Goal: Task Accomplishment & Management: Complete application form

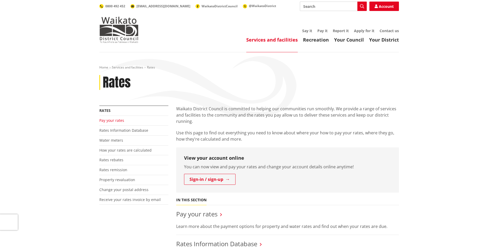
click at [108, 120] on link "Pay your rates" at bounding box center [111, 120] width 25 height 5
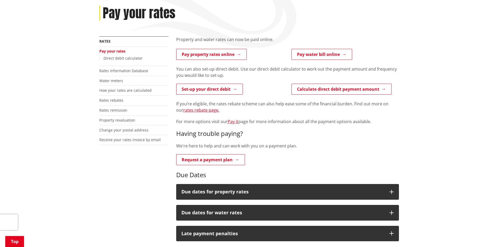
scroll to position [78, 0]
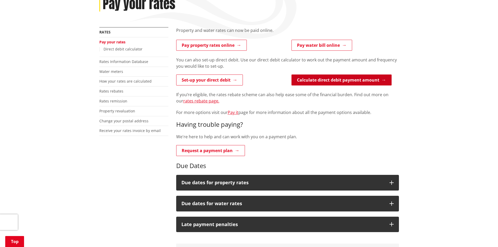
click at [329, 82] on link "Calculate direct debit payment amount" at bounding box center [341, 79] width 100 height 11
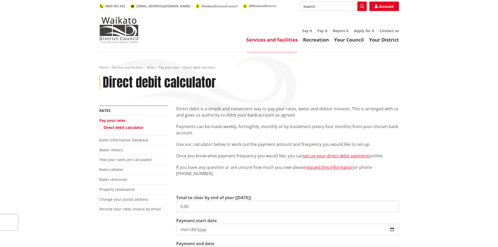
click at [112, 121] on link "Pay your rates" at bounding box center [112, 120] width 26 height 5
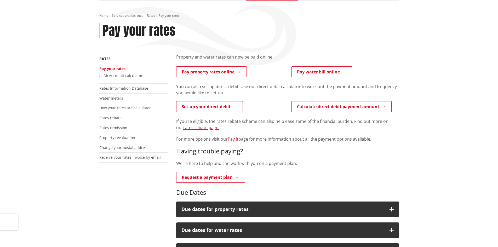
scroll to position [52, 0]
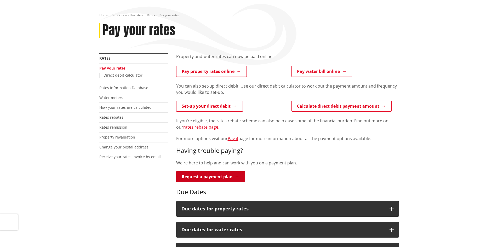
click at [218, 177] on link "Request a payment plan" at bounding box center [210, 176] width 69 height 11
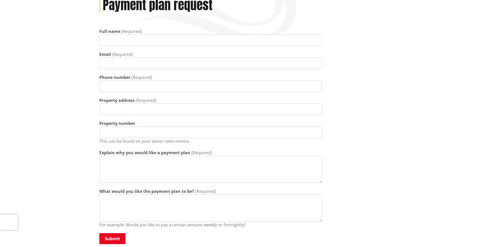
scroll to position [52, 0]
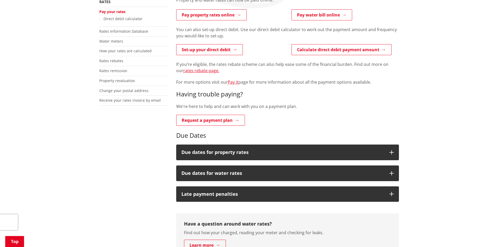
scroll to position [131, 0]
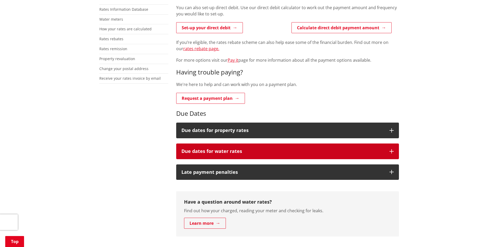
click at [392, 151] on icon "button" at bounding box center [391, 151] width 4 height 4
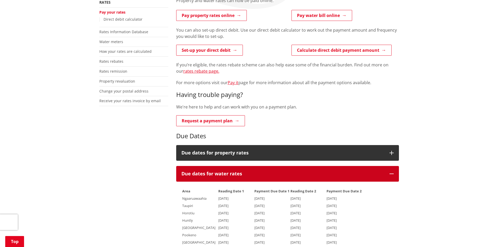
scroll to position [104, 0]
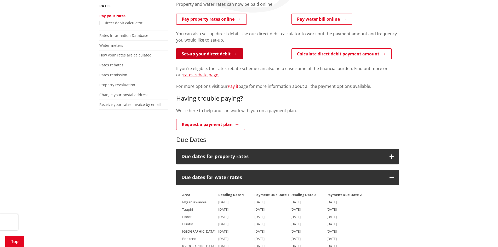
click at [209, 54] on link "Set-up your direct debit" at bounding box center [209, 53] width 67 height 11
